Goal: Task Accomplishment & Management: Manage account settings

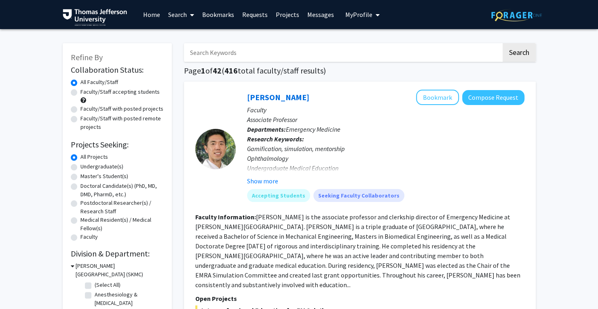
click at [348, 15] on span "My Profile" at bounding box center [358, 15] width 27 height 8
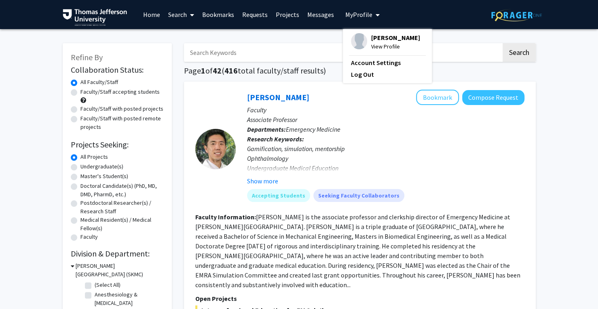
click at [385, 48] on span "View Profile" at bounding box center [395, 46] width 49 height 9
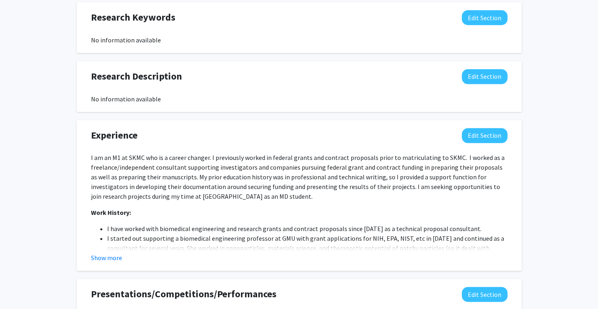
scroll to position [414, 0]
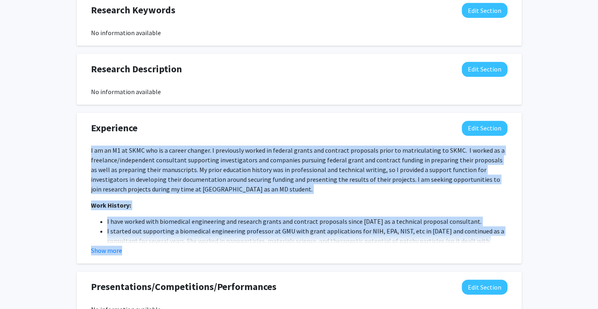
drag, startPoint x: 87, startPoint y: 150, endPoint x: 325, endPoint y: 273, distance: 268.2
click at [325, 273] on div "Seeking Opportunities? Indicate to faculty/staff and other users that you are l…" at bounding box center [299, 86] width 445 height 723
click at [102, 241] on ul "I have worked with biomedical engineering and research grants and contract prop…" at bounding box center [299, 275] width 417 height 116
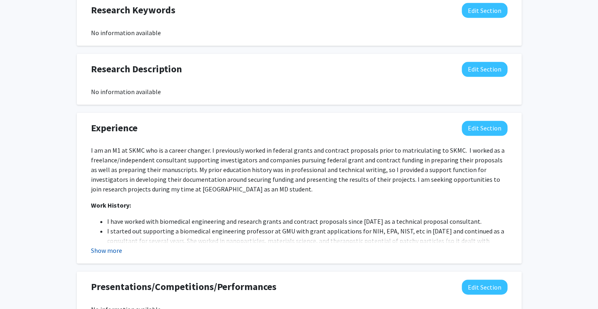
click at [104, 249] on button "Show more" at bounding box center [106, 251] width 31 height 10
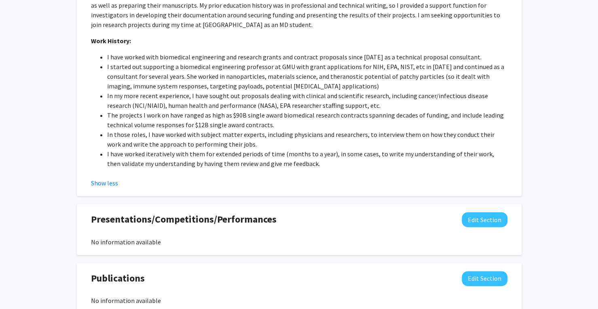
scroll to position [580, 0]
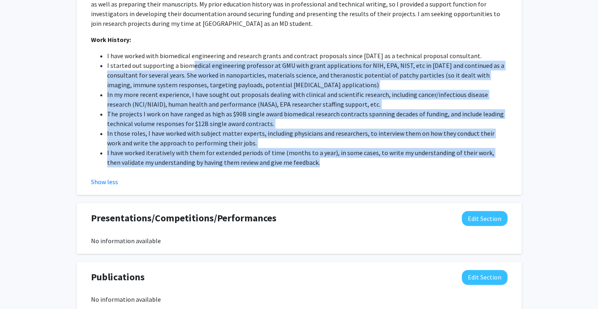
drag, startPoint x: 312, startPoint y: 163, endPoint x: 191, endPoint y: 70, distance: 152.9
click at [191, 70] on ul "I have worked with biomedical engineering and research grants and contract prop…" at bounding box center [299, 109] width 417 height 116
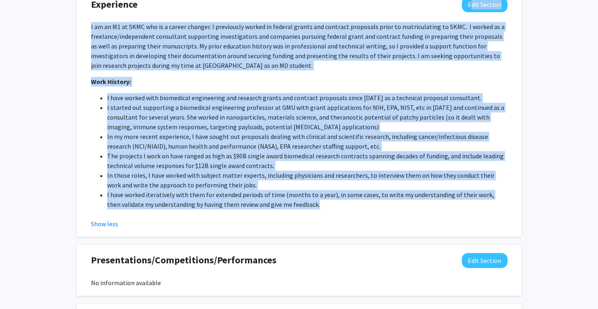
scroll to position [535, 0]
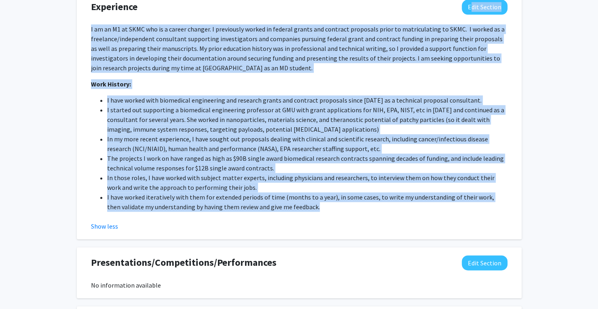
click at [107, 25] on p "I am an M1 at SKMC who is a career changer. I previously worked in federal gran…" at bounding box center [299, 48] width 417 height 49
drag, startPoint x: 89, startPoint y: 28, endPoint x: 309, endPoint y: 207, distance: 283.6
click at [309, 207] on div "I am an M1 at SKMC who is a career changer. I previously worked in federal gran…" at bounding box center [299, 127] width 429 height 207
copy div "L ip do S4 am CONS adi el s doeius tempori. U laboreetdo magnaa en adminim veni…"
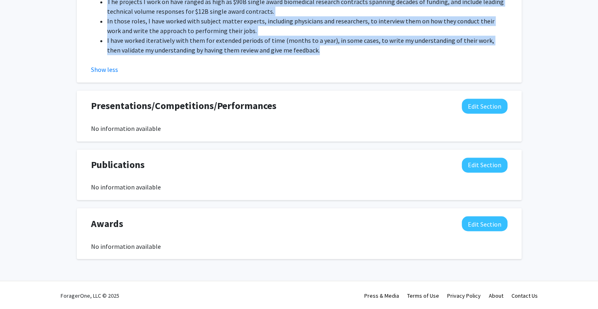
scroll to position [691, 0]
